Goal: Navigation & Orientation: Find specific page/section

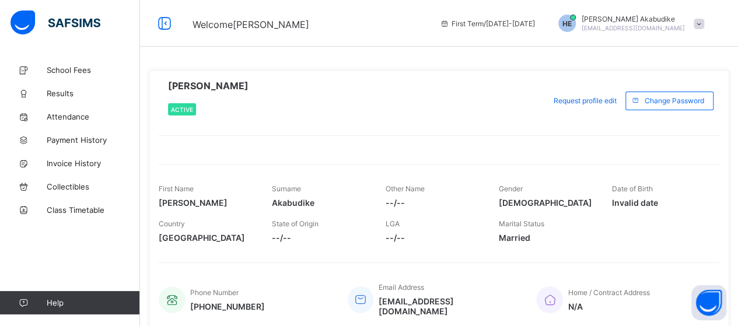
scroll to position [42, 0]
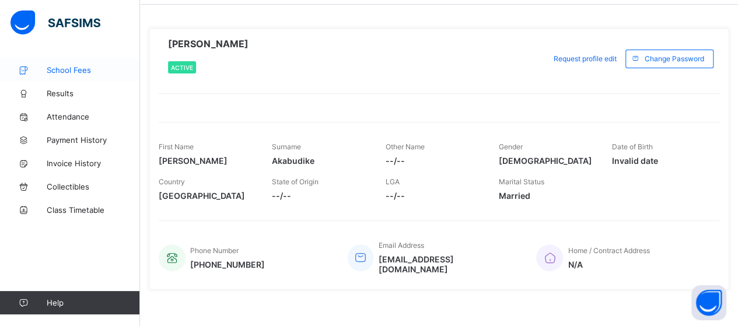
click at [64, 68] on span "School Fees" at bounding box center [93, 69] width 93 height 9
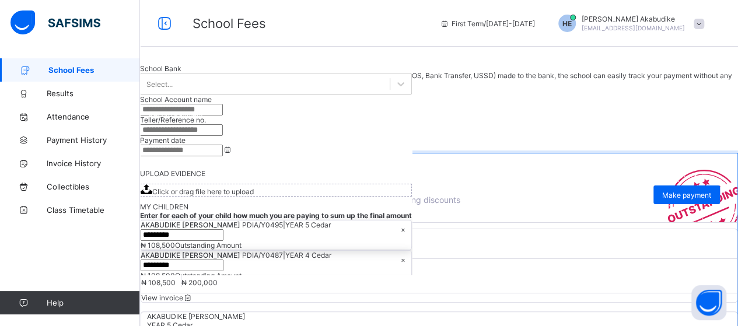
scroll to position [187, 0]
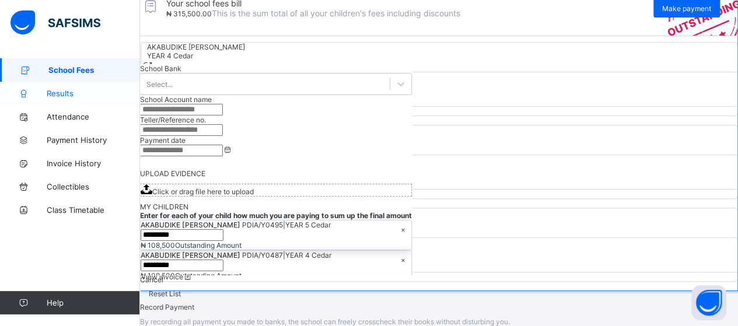
click at [67, 99] on link "Results" at bounding box center [70, 93] width 140 height 23
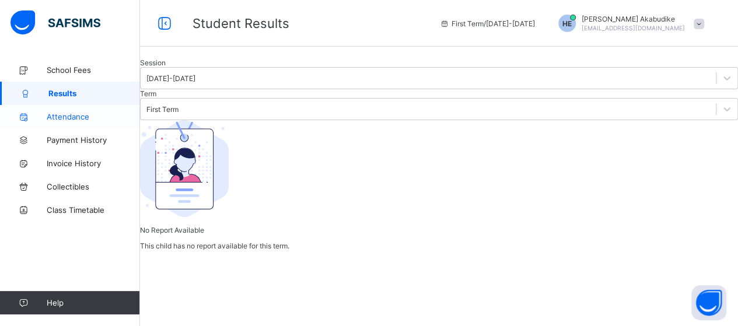
scroll to position [142, 0]
click at [73, 115] on span "Attendance" at bounding box center [93, 116] width 93 height 9
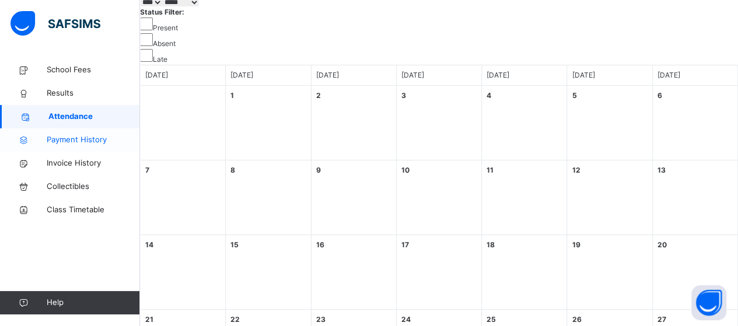
click at [83, 143] on span "Payment History" at bounding box center [93, 140] width 93 height 12
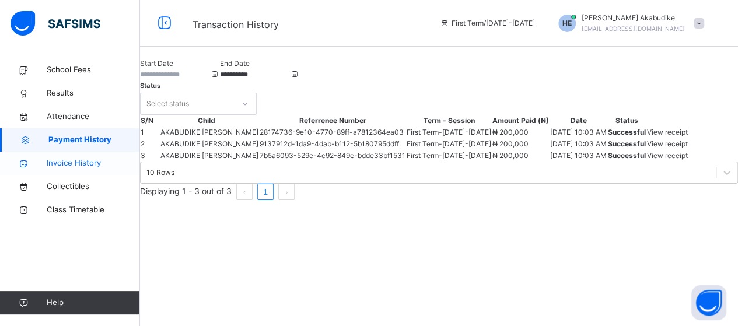
click at [71, 164] on span "Invoice History" at bounding box center [93, 163] width 93 height 12
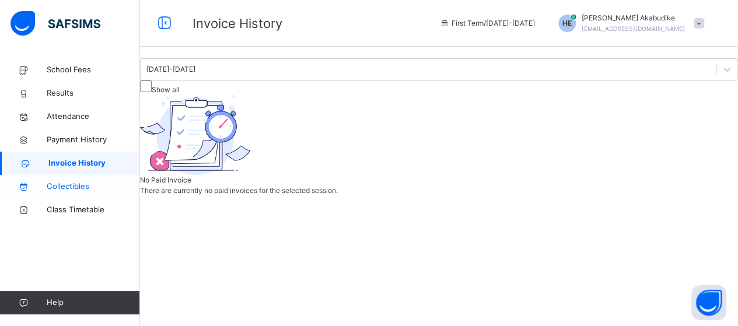
click at [83, 191] on span "Collectibles" at bounding box center [93, 187] width 93 height 12
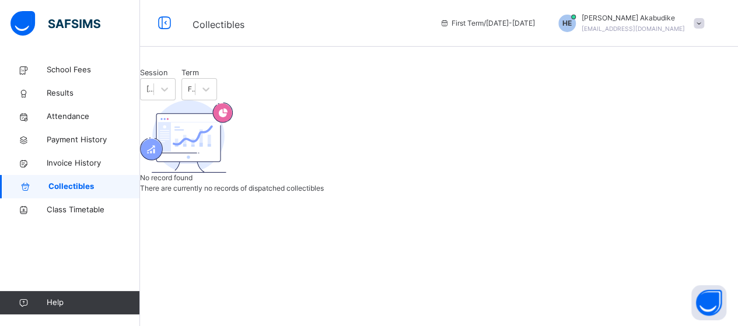
click at [380, 67] on div at bounding box center [439, 67] width 598 height 0
click at [563, 67] on div at bounding box center [439, 67] width 598 height 0
